Goal: Information Seeking & Learning: Understand process/instructions

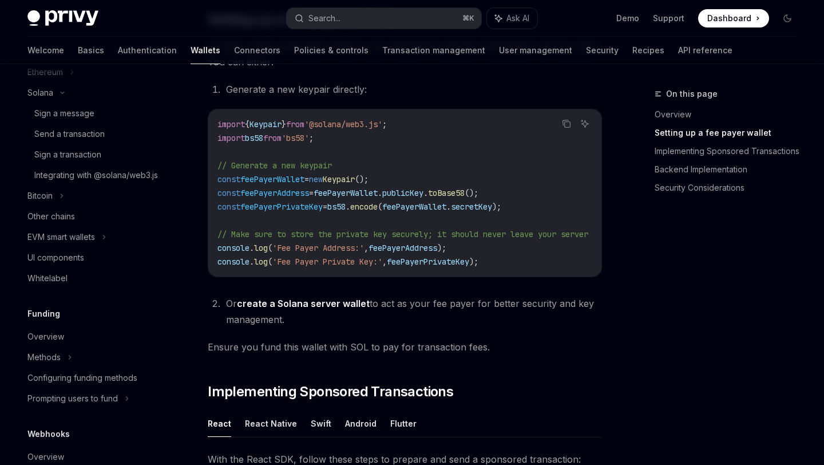
scroll to position [284, 0]
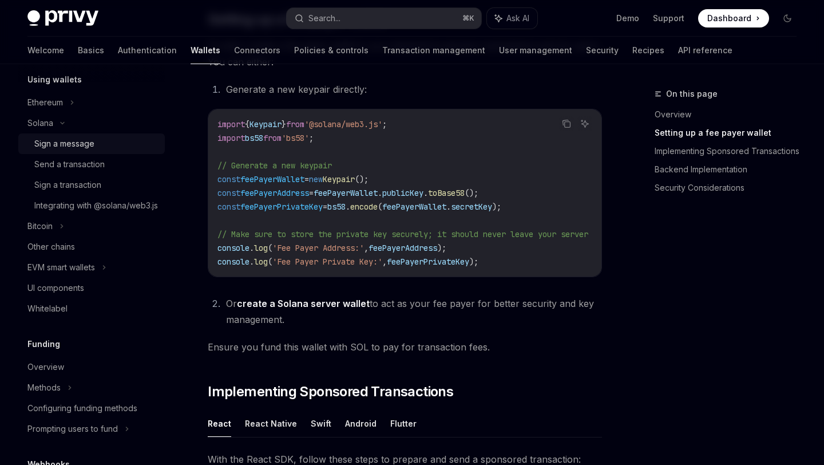
click at [88, 151] on link "Sign a message" at bounding box center [91, 143] width 147 height 21
type textarea "*"
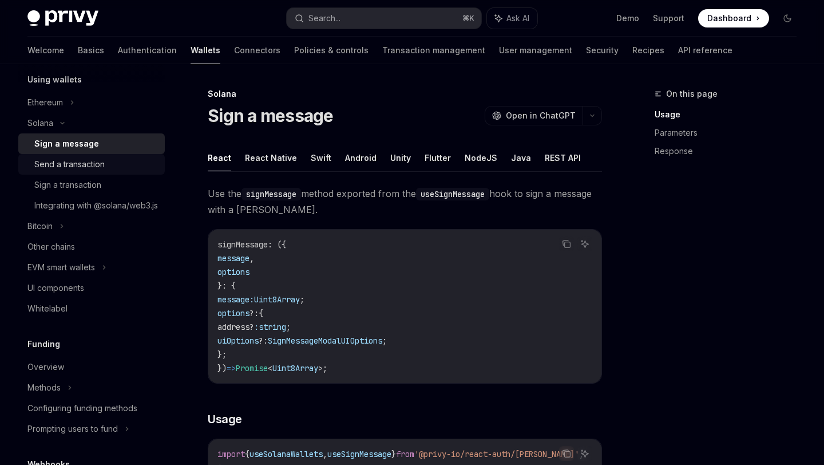
click at [116, 168] on div "Send a transaction" at bounding box center [96, 164] width 124 height 14
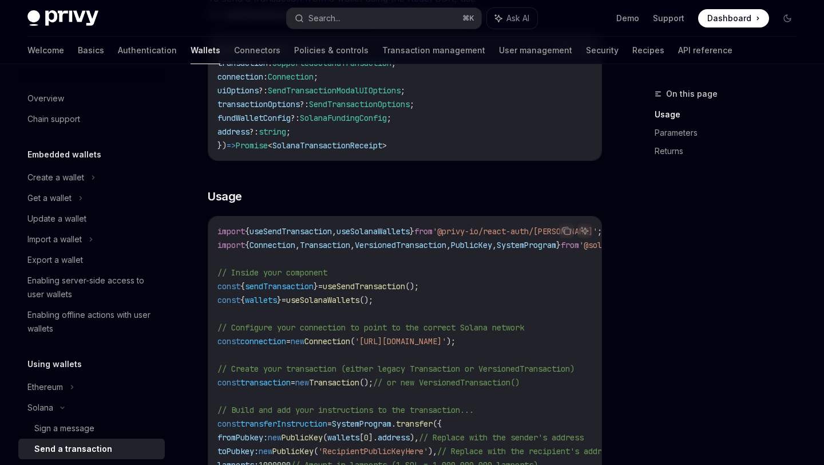
scroll to position [236, 0]
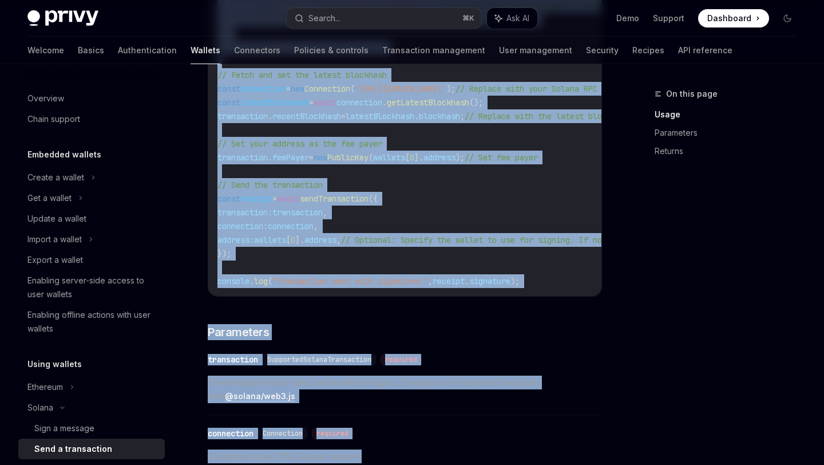
scroll to position [695, 0]
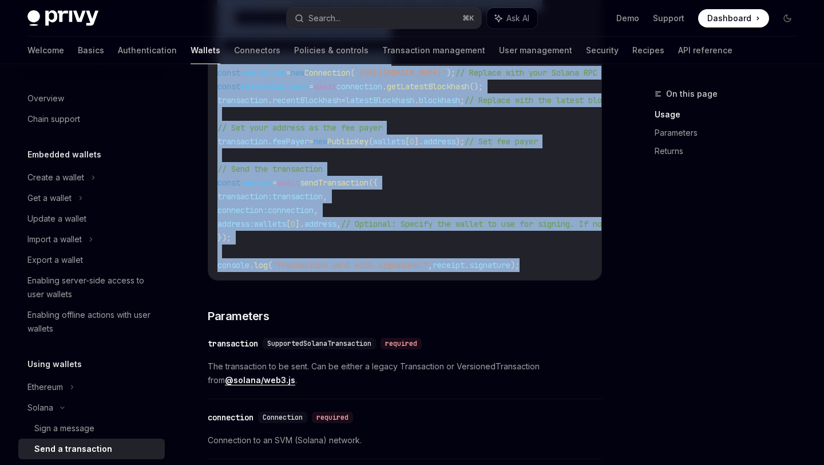
drag, startPoint x: 218, startPoint y: 255, endPoint x: 544, endPoint y: 266, distance: 326.4
click at [544, 266] on code "import { useSendTransaction , useSolanaWallets } from '@privy-io/react-auth/sol…" at bounding box center [520, 18] width 604 height 508
copy code "import { useSendTransaction , useSolanaWallets } from '@privy-io/react-auth/sol…"
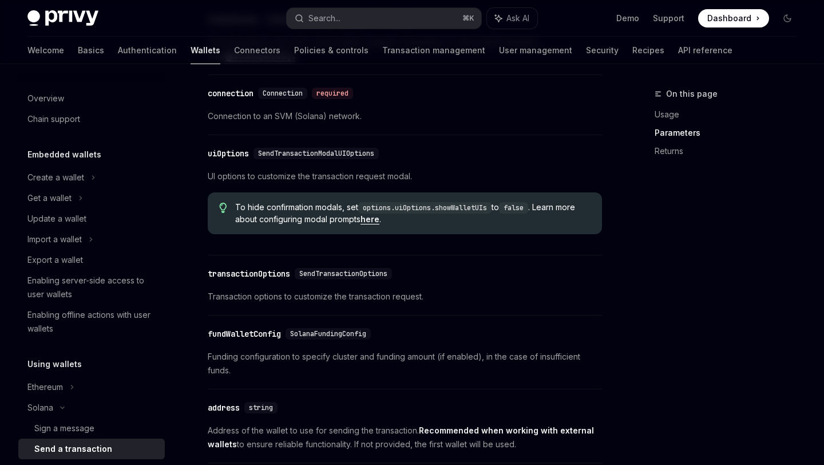
scroll to position [1025, 0]
